Goal: Check status: Check status

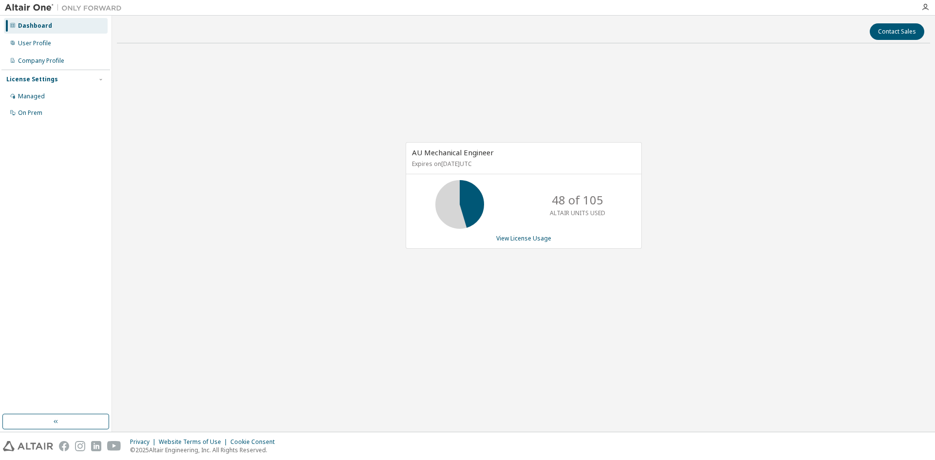
click at [482, 326] on div "AU Mechanical Engineer Expires on June 1, 2026 UTC 48 of 105 ALTAIR UNITS USED …" at bounding box center [523, 200] width 813 height 299
click at [245, 30] on div "Contact Sales" at bounding box center [523, 31] width 801 height 17
click at [293, 33] on div "Contact Sales" at bounding box center [523, 31] width 801 height 17
click at [160, 37] on div "Contact Sales" at bounding box center [523, 31] width 801 height 17
click at [285, 142] on div "AU Mechanical Engineer Expires on June 1, 2026 UTC 78 of 105 ALTAIR UNITS USED …" at bounding box center [523, 200] width 813 height 299
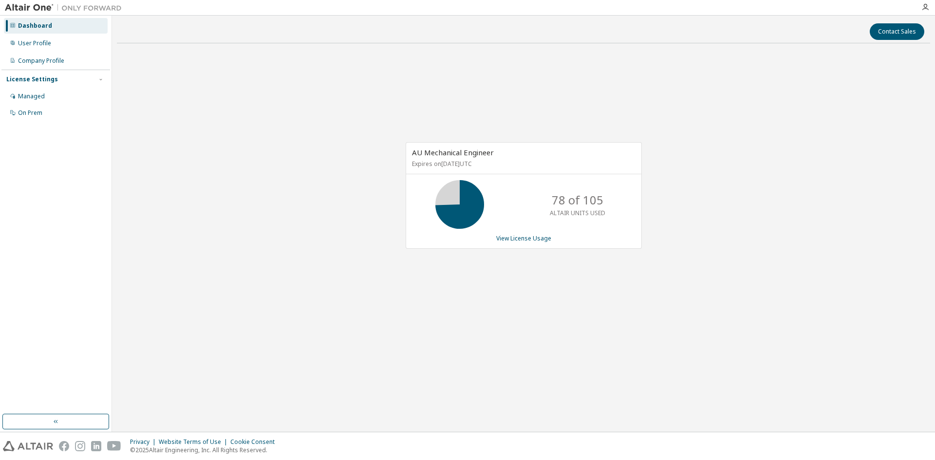
click at [37, 27] on div "Dashboard" at bounding box center [35, 26] width 34 height 8
click at [544, 238] on link "View License Usage" at bounding box center [523, 238] width 55 height 8
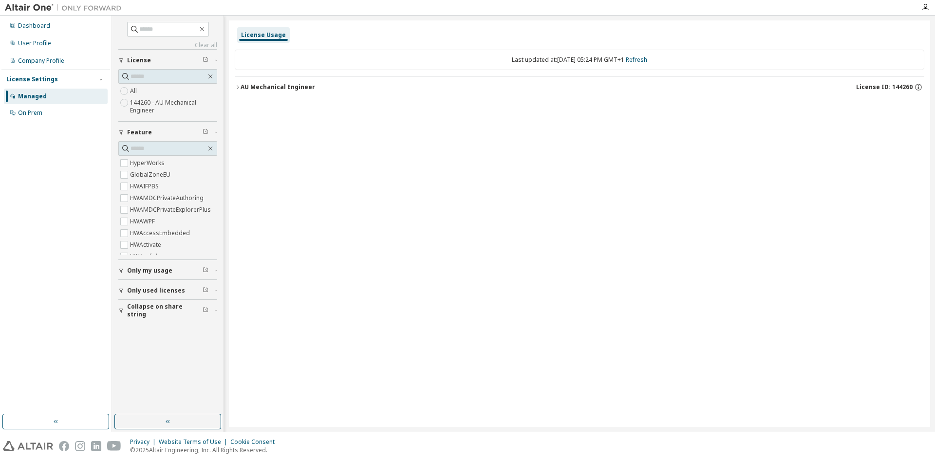
click at [281, 90] on div "AU Mechanical Engineer" at bounding box center [278, 87] width 74 height 8
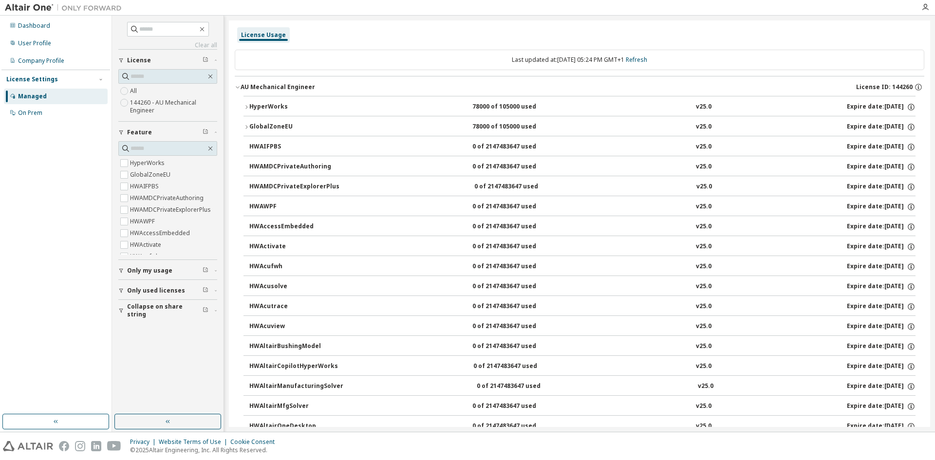
click at [281, 103] on div "HyperWorks" at bounding box center [293, 107] width 88 height 9
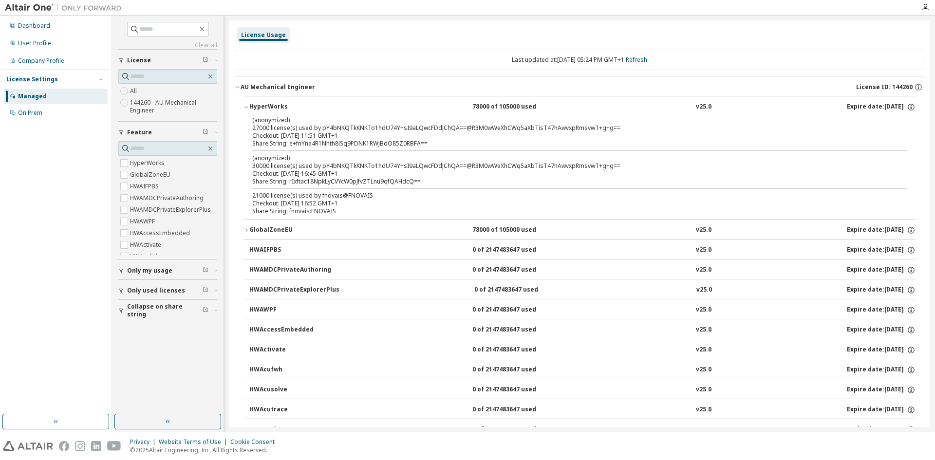
click at [365, 195] on div "21000 license(s) used by fnovais@FNOVAIS" at bounding box center [567, 196] width 631 height 8
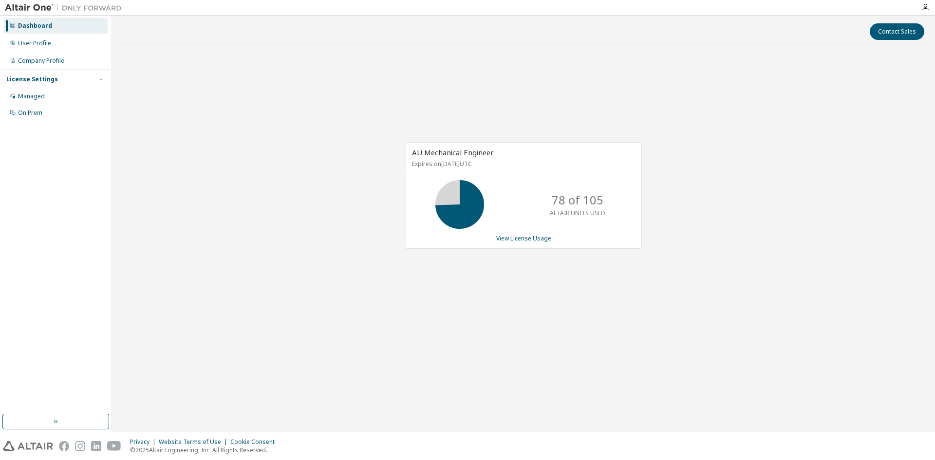
click at [327, 135] on div "AU Mechanical Engineer Expires on June 1, 2026 UTC 78 of 105 ALTAIR UNITS USED …" at bounding box center [523, 200] width 813 height 299
